Goal: Task Accomplishment & Management: Complete application form

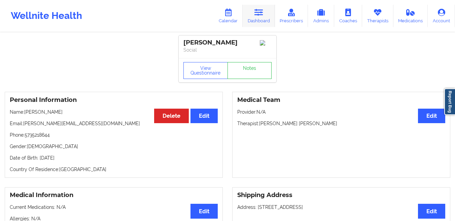
click at [259, 22] on link "Dashboard" at bounding box center [259, 16] width 32 height 22
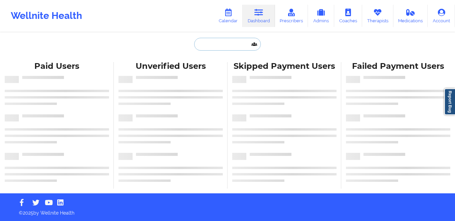
click at [210, 45] on input "text" at bounding box center [227, 44] width 67 height 13
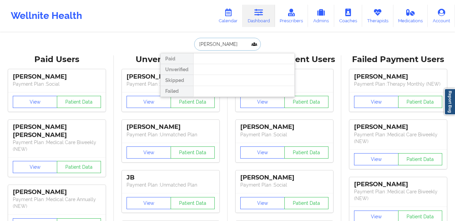
type input "russo"
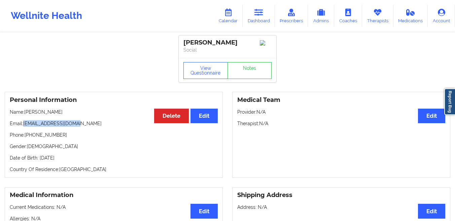
drag, startPoint x: 79, startPoint y: 125, endPoint x: 24, endPoint y: 126, distance: 55.3
click at [24, 126] on p "Email: yiannarusso@gmail.com" at bounding box center [114, 123] width 208 height 7
copy p "[EMAIL_ADDRESS][DOMAIN_NAME]"
click at [372, 17] on link "Therapists" at bounding box center [377, 16] width 31 height 22
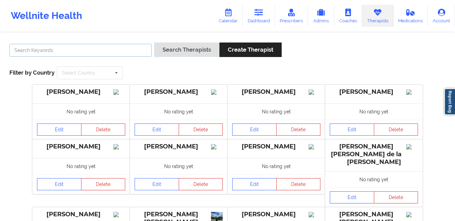
click at [125, 53] on input "text" at bounding box center [80, 50] width 143 height 13
type input "nannette ryan"
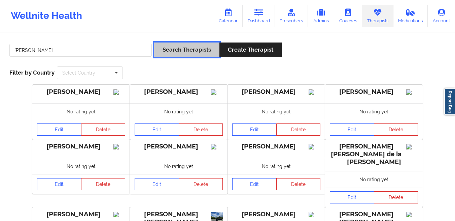
click at [187, 47] on button "Search Therapists" at bounding box center [186, 49] width 65 height 14
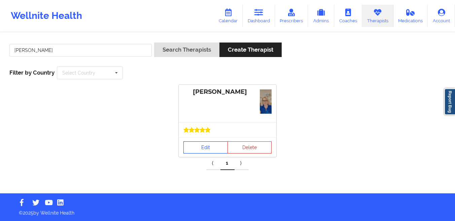
click at [201, 143] on link "Edit" at bounding box center [206, 147] width 44 height 12
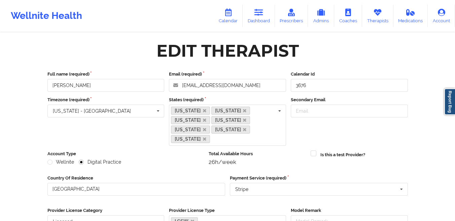
click at [405, 51] on div "Edit Therapist" at bounding box center [228, 50] width 370 height 21
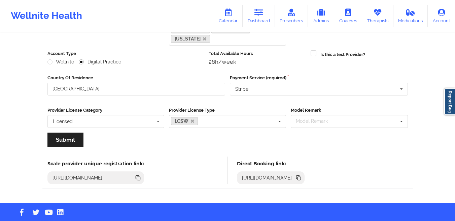
click at [301, 177] on icon at bounding box center [299, 178] width 3 height 3
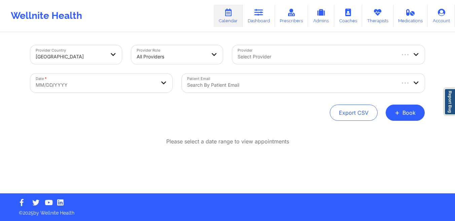
click at [209, 87] on div at bounding box center [291, 85] width 208 height 8
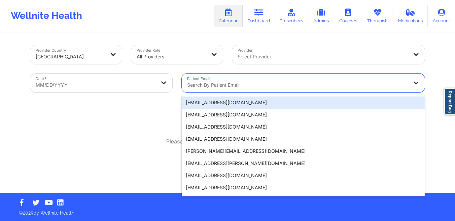
paste input "[PERSON_NAME][EMAIL_ADDRESS][DOMAIN_NAME]"
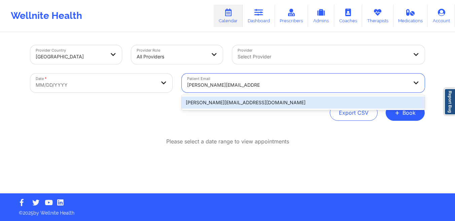
type input "[PERSON_NAME][EMAIL_ADDRESS][DOMAIN_NAME]"
click at [159, 83] on body "Wellnite Health Calendar Dashboard Prescribers Admins Coaches Therapists Medica…" at bounding box center [227, 110] width 455 height 221
select select "2025-8"
select select "2025-9"
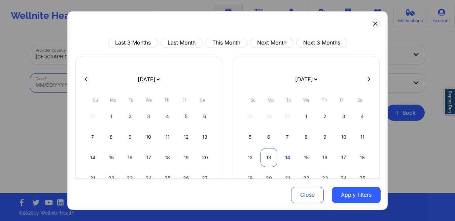
click at [268, 158] on div "13" at bounding box center [269, 157] width 17 height 19
select select "2025-9"
select select "2025-10"
click at [268, 158] on div "10" at bounding box center [269, 157] width 17 height 19
select select "2025-9"
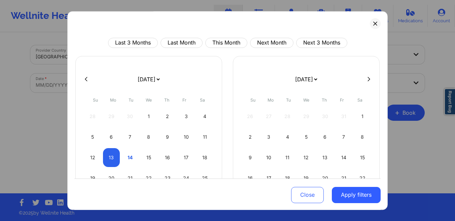
select select "2025-10"
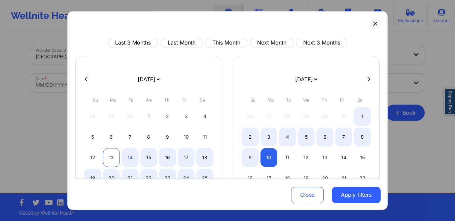
click at [114, 157] on div "13" at bounding box center [111, 157] width 17 height 19
select select "2025-9"
select select "2025-10"
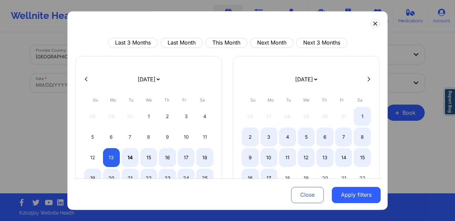
select select "2025-9"
select select "2025-10"
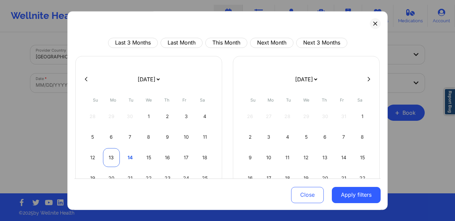
select select "2025-9"
select select "2025-10"
click at [112, 156] on div "13" at bounding box center [111, 157] width 17 height 19
select select "2025-9"
select select "2025-10"
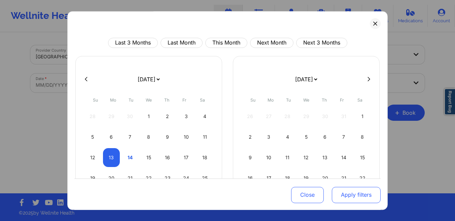
click at [360, 193] on button "Apply filters" at bounding box center [356, 194] width 49 height 16
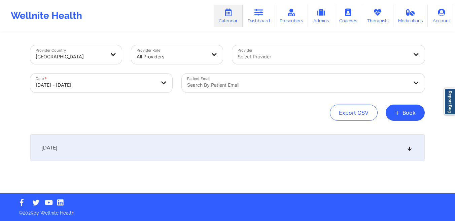
click at [311, 81] on div at bounding box center [297, 85] width 221 height 8
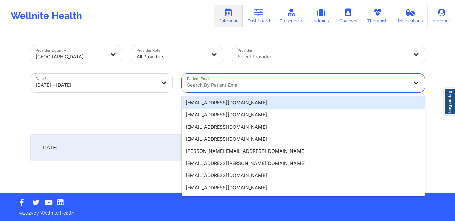
paste input "barnett.amanda828@gmail.com"
type input "barnett.amanda828@gmail.com"
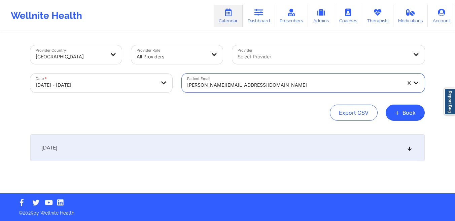
click at [226, 151] on div "October 13, 2025" at bounding box center [227, 147] width 395 height 27
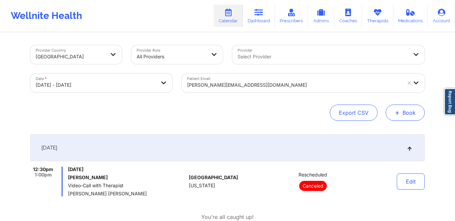
click at [412, 119] on button "+ Book" at bounding box center [405, 112] width 39 height 16
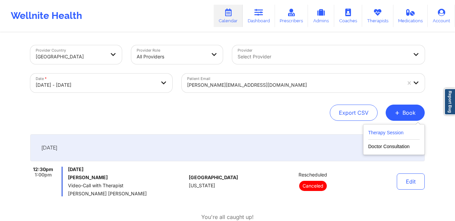
click at [394, 134] on button "Therapy Session" at bounding box center [395, 133] width 52 height 11
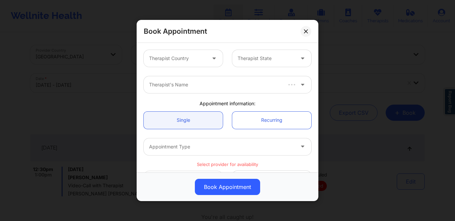
click at [207, 58] on div at bounding box center [215, 58] width 16 height 17
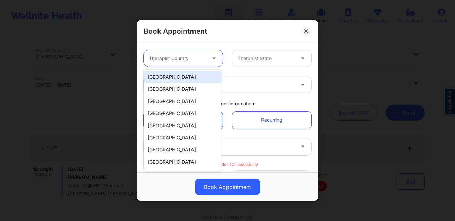
click at [181, 75] on div "[GEOGRAPHIC_DATA]" at bounding box center [182, 77] width 77 height 12
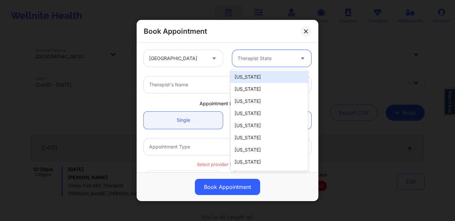
click at [263, 57] on div at bounding box center [266, 58] width 57 height 8
type input "new yo"
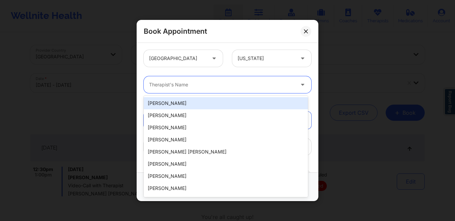
click at [199, 86] on div at bounding box center [222, 85] width 146 height 8
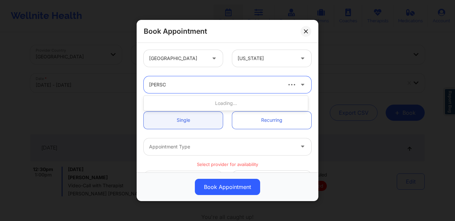
type input "[PERSON_NAME]"
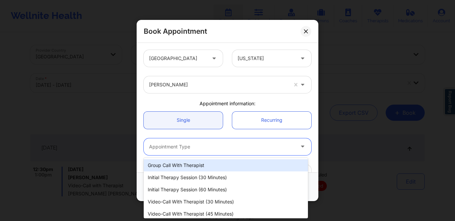
click at [168, 147] on div at bounding box center [222, 147] width 146 height 8
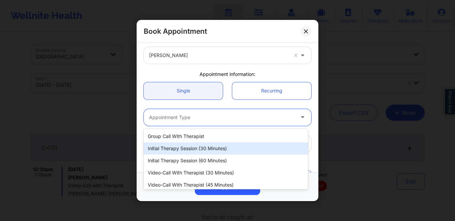
scroll to position [31, 0]
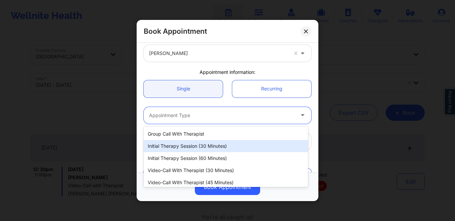
click at [169, 147] on div "Initial Therapy Session (30 minutes)" at bounding box center [226, 146] width 164 height 12
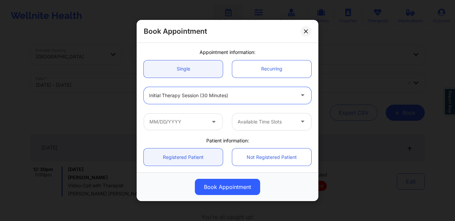
scroll to position [54, 0]
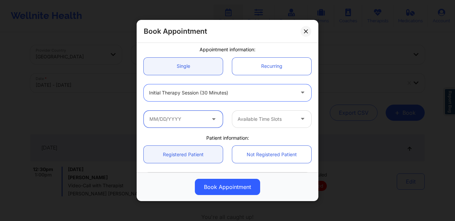
click at [161, 119] on input "text" at bounding box center [183, 118] width 79 height 17
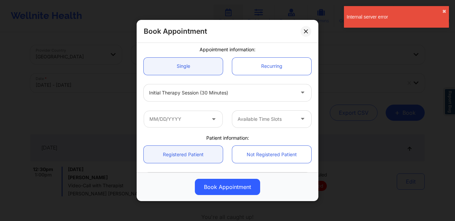
click at [137, 113] on div "United States New York Nannette Ryan Appointment information: Single Recurring …" at bounding box center [228, 107] width 182 height 129
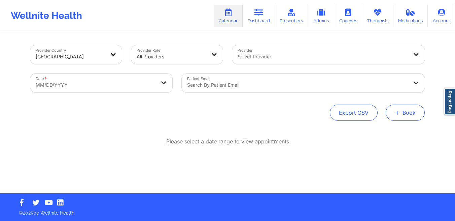
click at [400, 112] on span "+" at bounding box center [397, 112] width 5 height 4
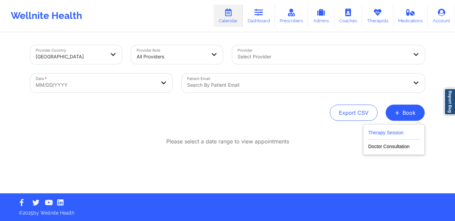
click at [371, 130] on button "Therapy Session" at bounding box center [395, 133] width 52 height 11
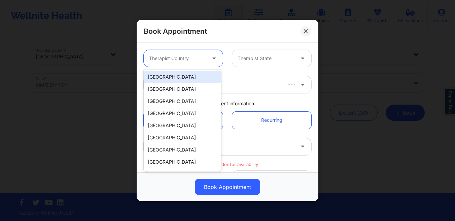
click at [179, 62] on div at bounding box center [177, 58] width 57 height 8
click at [178, 75] on div "[GEOGRAPHIC_DATA]" at bounding box center [182, 77] width 77 height 12
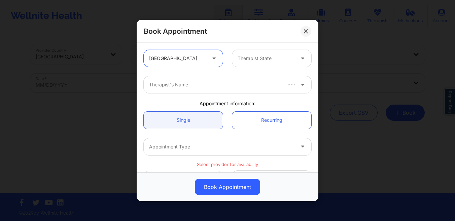
click at [252, 61] on div at bounding box center [266, 58] width 57 height 8
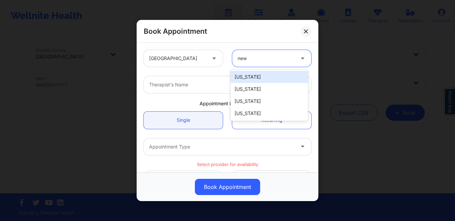
type input "new y"
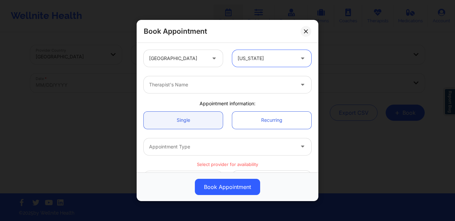
click at [234, 86] on div at bounding box center [222, 85] width 146 height 8
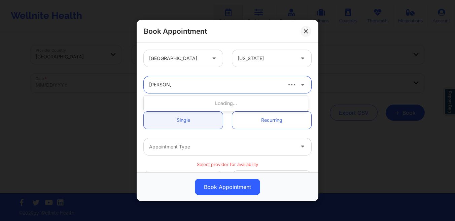
type input "[PERSON_NAME] r"
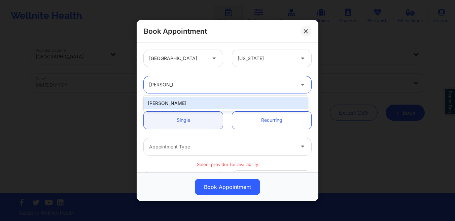
click at [220, 99] on div "[PERSON_NAME]" at bounding box center [226, 103] width 164 height 12
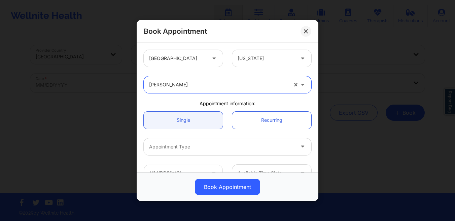
click at [193, 147] on div at bounding box center [222, 147] width 146 height 8
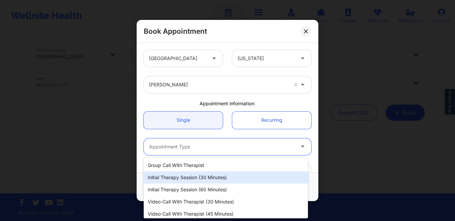
click at [193, 179] on div "Initial Therapy Session (30 minutes)" at bounding box center [226, 177] width 164 height 12
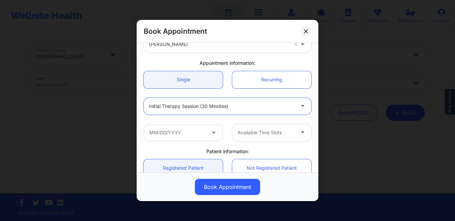
scroll to position [42, 0]
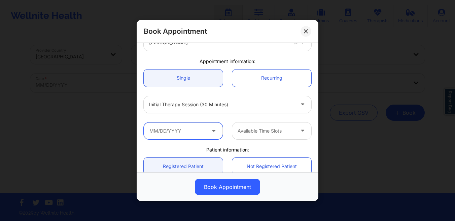
click at [160, 128] on input "text" at bounding box center [183, 130] width 79 height 17
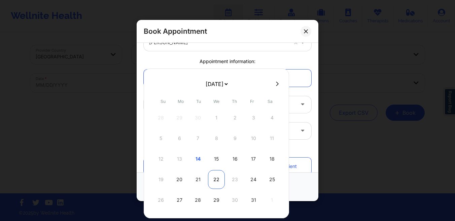
click at [217, 177] on div "22" at bounding box center [216, 179] width 17 height 19
type input "[DATE]"
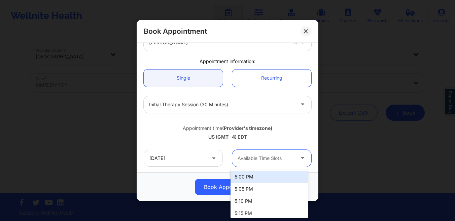
click at [249, 157] on div at bounding box center [266, 158] width 57 height 8
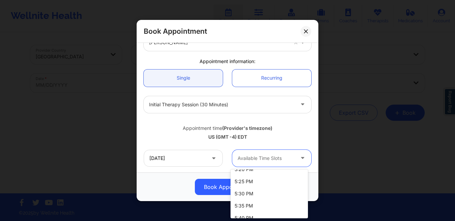
scroll to position [56, 0]
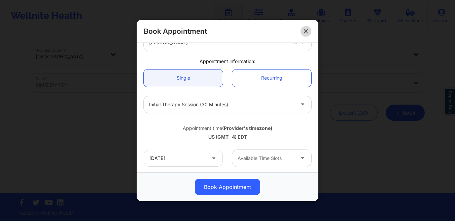
click at [306, 31] on icon at bounding box center [306, 31] width 4 height 4
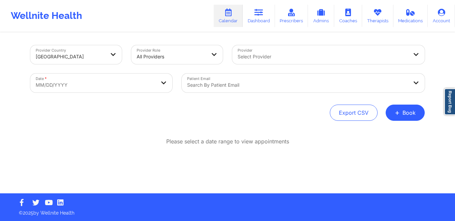
click at [286, 80] on div "Search by patient email" at bounding box center [295, 82] width 227 height 19
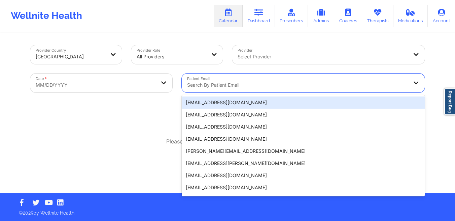
paste input "[EMAIL_ADDRESS][DOMAIN_NAME]"
type input "[EMAIL_ADDRESS][DOMAIN_NAME]"
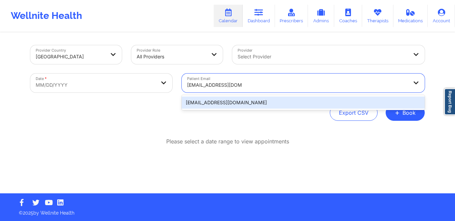
click at [305, 104] on div "[EMAIL_ADDRESS][DOMAIN_NAME]" at bounding box center [303, 102] width 243 height 12
